Goal: Task Accomplishment & Management: Use online tool/utility

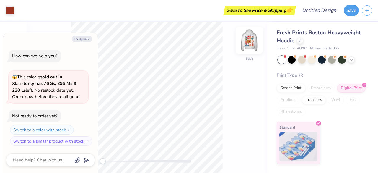
click at [250, 43] on img at bounding box center [250, 40] width 24 height 24
click at [250, 43] on img at bounding box center [250, 40] width 12 height 12
click at [298, 41] on div at bounding box center [300, 40] width 7 height 7
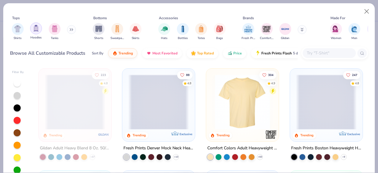
click at [39, 27] on div "filter for Hoodies" at bounding box center [36, 28] width 12 height 12
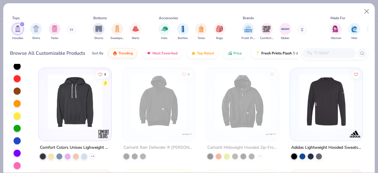
scroll to position [1081, 0]
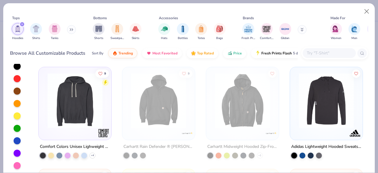
click at [71, 30] on icon at bounding box center [72, 29] width 4 height 3
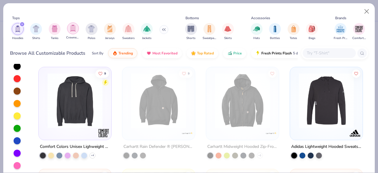
click at [73, 30] on img "filter for Crewnecks" at bounding box center [73, 28] width 7 height 7
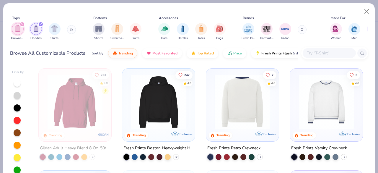
click at [244, 107] on img at bounding box center [242, 102] width 61 height 55
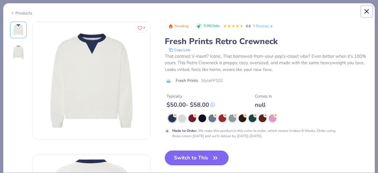
click at [367, 12] on button "Close" at bounding box center [367, 11] width 11 height 11
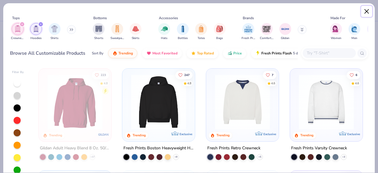
click at [365, 14] on button "Close" at bounding box center [367, 11] width 11 height 11
type textarea "x"
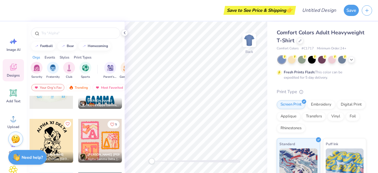
scroll to position [1107, 0]
click at [95, 144] on div at bounding box center [100, 141] width 44 height 44
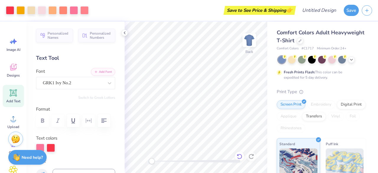
click at [239, 156] on icon at bounding box center [240, 156] width 6 height 6
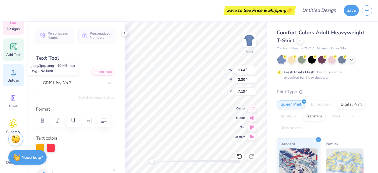
scroll to position [53, 0]
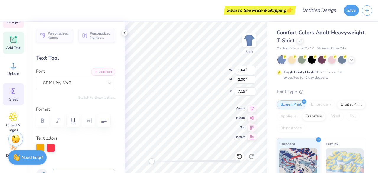
click at [16, 91] on icon at bounding box center [13, 91] width 9 height 9
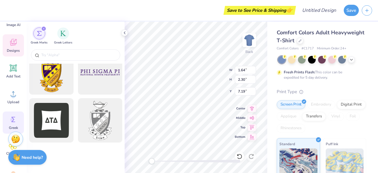
scroll to position [68, 0]
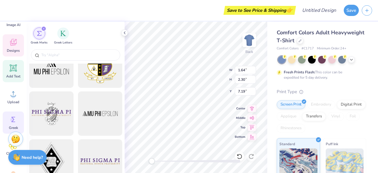
click at [14, 68] on icon at bounding box center [14, 68] width 6 height 6
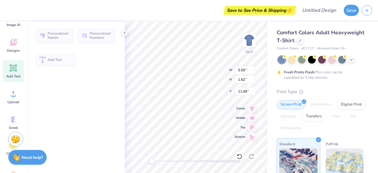
type input "5.59"
type input "1.62"
type input "11.69"
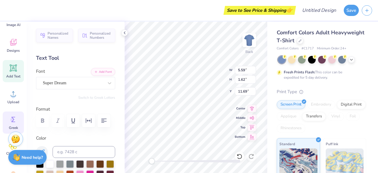
click at [12, 128] on span "Greek" at bounding box center [13, 127] width 9 height 5
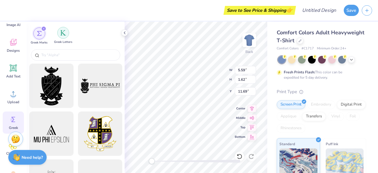
click at [65, 34] on img "filter for Greek Letters" at bounding box center [63, 33] width 6 height 6
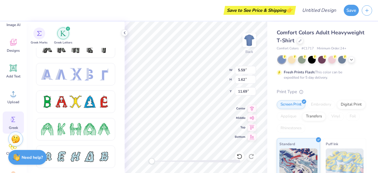
scroll to position [40, 0]
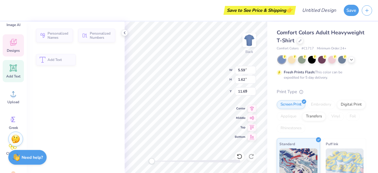
type input "1.98"
type input "1.93"
type input "5.12"
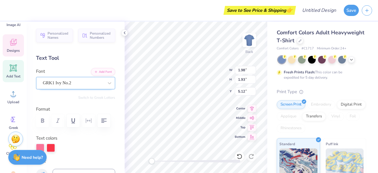
click at [95, 82] on div "GRK1 Ivy No.2" at bounding box center [73, 82] width 62 height 9
type input "1.64"
type input "2.30"
type input "7.19"
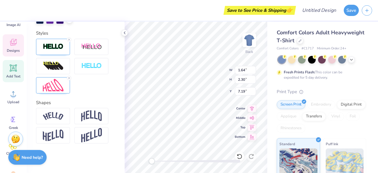
scroll to position [0, 0]
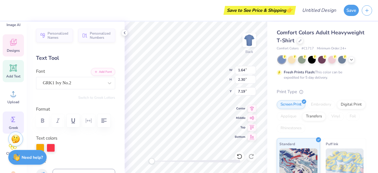
click at [13, 120] on icon at bounding box center [14, 119] width 4 height 5
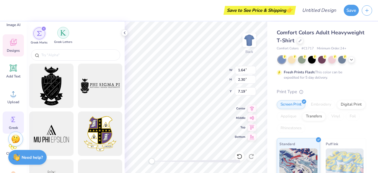
click at [65, 33] on img "filter for Greek Letters" at bounding box center [63, 33] width 6 height 6
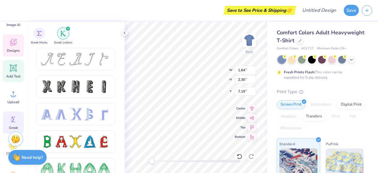
click at [15, 72] on div "Add Text" at bounding box center [13, 71] width 21 height 22
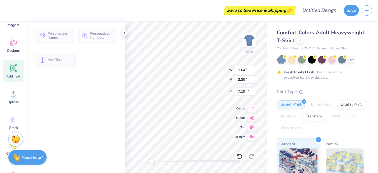
type input "5.59"
type input "1.62"
type input "11.69"
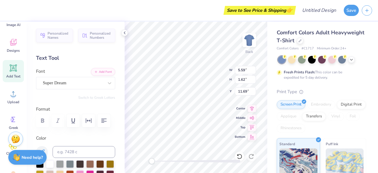
scroll to position [5, 1]
type textarea "X"
type textarea "d"
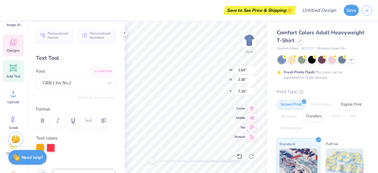
click at [102, 72] on button "Add Font" at bounding box center [103, 71] width 24 height 8
click at [100, 37] on span "Personalized Numbers" at bounding box center [101, 34] width 22 height 8
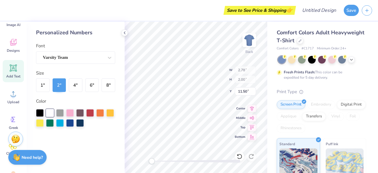
type input "2.78"
type input "2.00"
type input "11.50"
click at [124, 34] on icon at bounding box center [124, 32] width 5 height 5
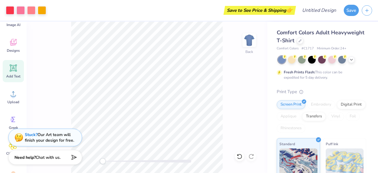
click at [14, 70] on icon at bounding box center [14, 68] width 6 height 6
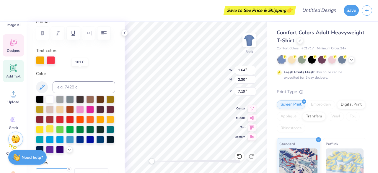
scroll to position [226, 0]
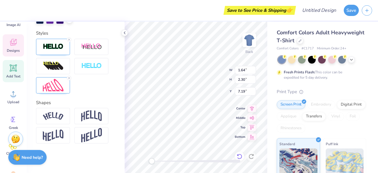
type input "1.98"
type input "1.93"
type input "5.12"
click at [18, 46] on div "Designs" at bounding box center [13, 45] width 21 height 22
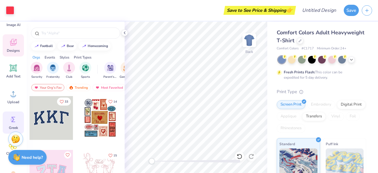
click at [14, 122] on icon at bounding box center [13, 119] width 9 height 9
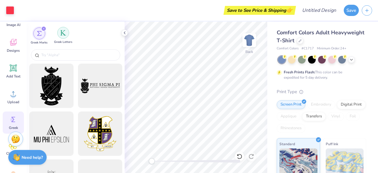
click at [61, 35] on img "filter for Greek Letters" at bounding box center [63, 33] width 6 height 6
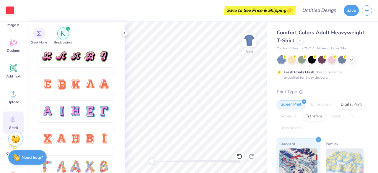
scroll to position [387, 0]
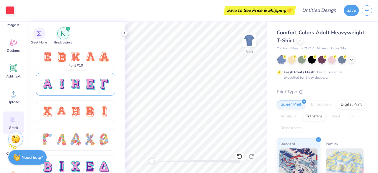
click at [90, 86] on div at bounding box center [90, 84] width 12 height 12
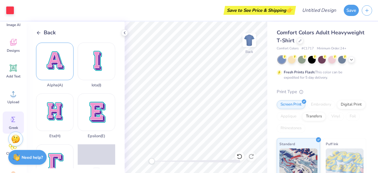
click at [61, 66] on div "Alpha ( A )" at bounding box center [55, 65] width 38 height 45
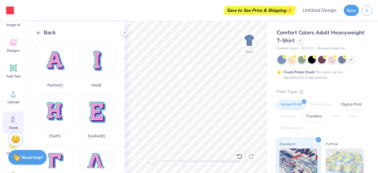
click at [37, 30] on icon at bounding box center [38, 32] width 5 height 5
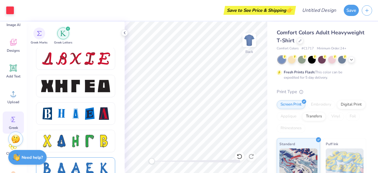
scroll to position [770, 0]
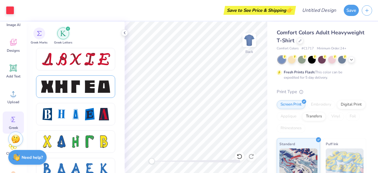
click at [101, 88] on div at bounding box center [104, 86] width 12 height 12
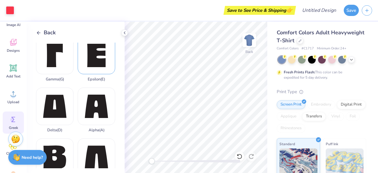
scroll to position [57, 0]
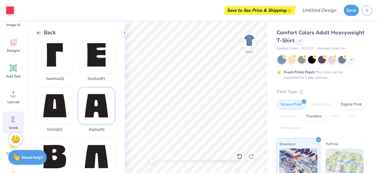
click at [100, 104] on div "Alpha ( A )" at bounding box center [97, 109] width 38 height 45
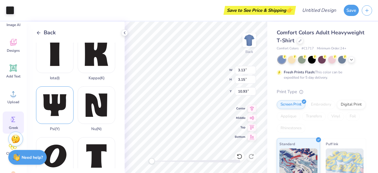
scroll to position [210, 0]
click at [50, 93] on div "Psi ( Y )" at bounding box center [55, 108] width 38 height 45
type input "3.38"
type input "3.14"
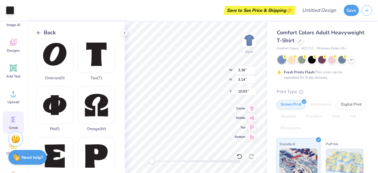
scroll to position [310, 0]
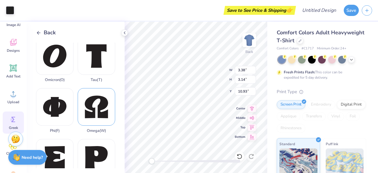
click at [94, 94] on div "Omega ( W )" at bounding box center [97, 110] width 38 height 45
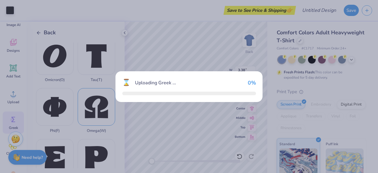
type input "3.31"
type input "3.19"
type input "10.90"
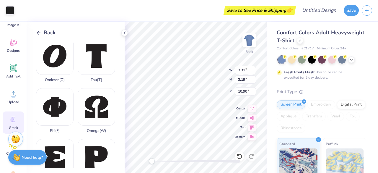
type input "3.38"
type input "3.14"
type input "10.93"
click at [185, 127] on body "Art colors Save to See Price & Shipping 👉 Design Title Save Image AI Designs Ad…" at bounding box center [189, 86] width 378 height 173
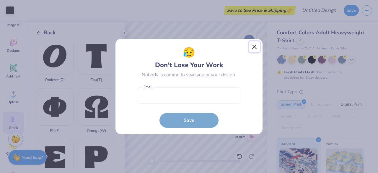
click at [252, 44] on button "Close" at bounding box center [254, 46] width 11 height 11
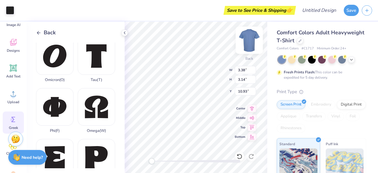
type input "3.13"
type input "3.15"
type input "3.38"
type input "3.14"
type input "16.11"
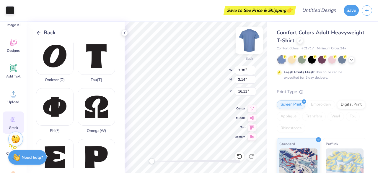
type input "3.31"
type input "3.19"
type input "16.60"
type input "2.11"
type input "2.03"
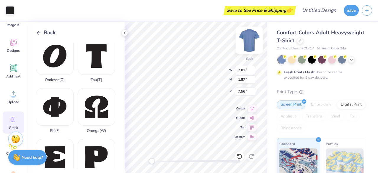
type input "9.81"
type input "1.87"
type input "1.86"
type input "8.64"
click at [239, 153] on div at bounding box center [239, 156] width 9 height 9
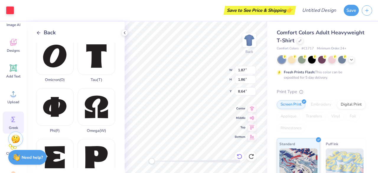
type input "4.57"
type input "4.55"
type input "8.12"
click at [238, 156] on icon at bounding box center [240, 156] width 6 height 6
type input "8.12"
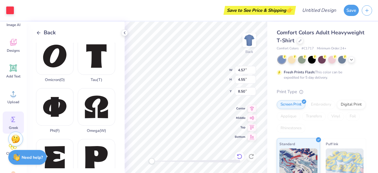
click at [238, 156] on icon at bounding box center [240, 156] width 6 height 6
type input "8.12"
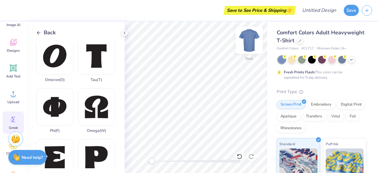
click at [251, 42] on img at bounding box center [250, 40] width 24 height 24
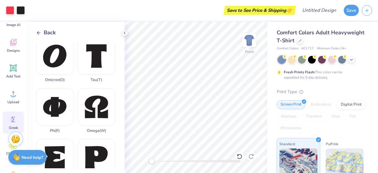
scroll to position [53, 0]
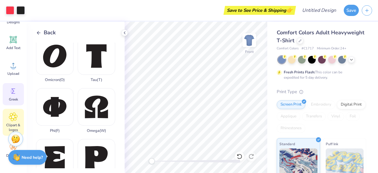
click at [22, 118] on div "Clipart & logos" at bounding box center [13, 122] width 21 height 27
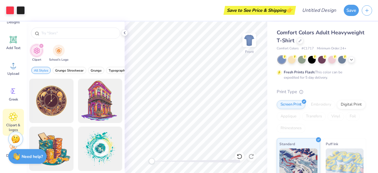
click at [20, 160] on div "Need help? Chat with us." at bounding box center [27, 156] width 38 height 15
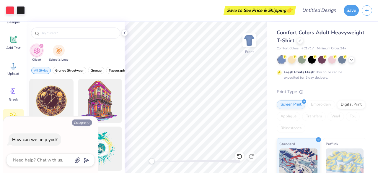
click at [85, 122] on button "Collapse" at bounding box center [82, 122] width 20 height 6
type textarea "x"
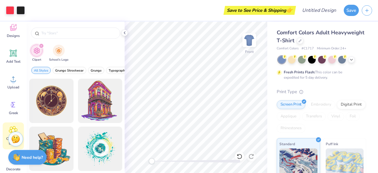
scroll to position [39, 0]
click at [13, 167] on span "Decorate" at bounding box center [13, 169] width 14 height 5
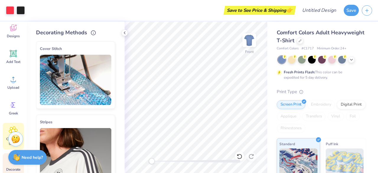
click at [4, 138] on span "Clipart & logos" at bounding box center [14, 141] width 20 height 9
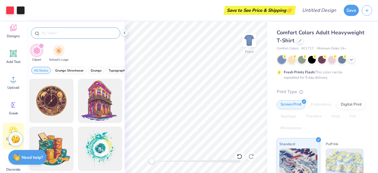
click at [91, 31] on input "text" at bounding box center [79, 33] width 76 height 6
type input "theater"
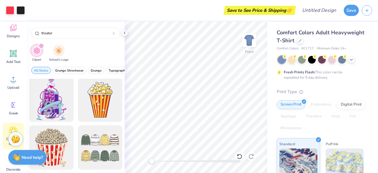
scroll to position [0, 0]
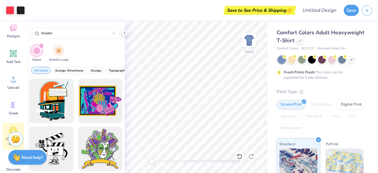
drag, startPoint x: 73, startPoint y: 56, endPoint x: 119, endPoint y: 54, distance: 46.5
click at [119, 54] on div "Clipart School's Logo" at bounding box center [76, 54] width 98 height 22
click at [239, 154] on icon at bounding box center [240, 156] width 6 height 6
